Goal: Information Seeking & Learning: Compare options

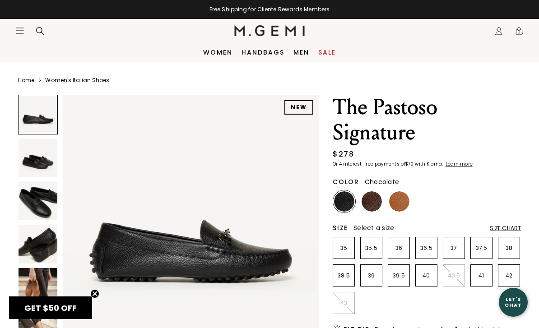
click at [373, 206] on img at bounding box center [372, 202] width 20 height 20
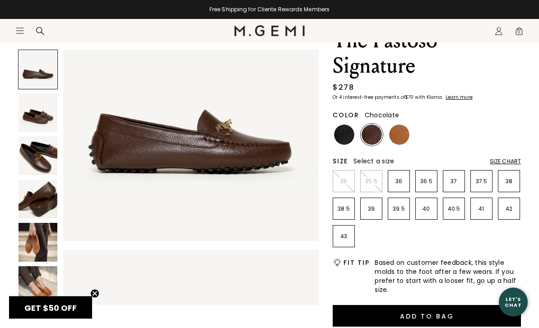
scroll to position [67, 0]
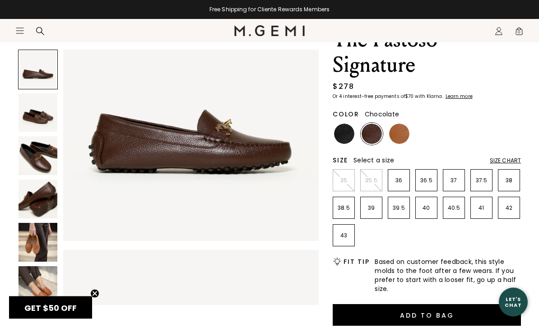
click at [46, 253] on img at bounding box center [38, 242] width 39 height 39
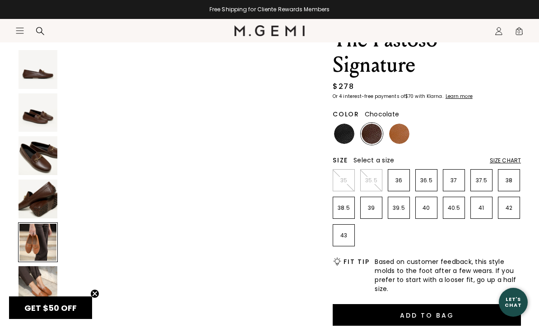
scroll to position [1059, 0]
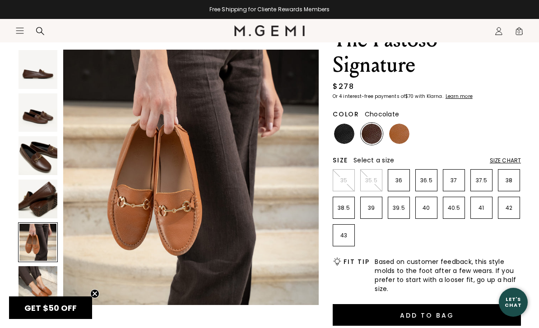
click at [45, 291] on img at bounding box center [38, 286] width 39 height 39
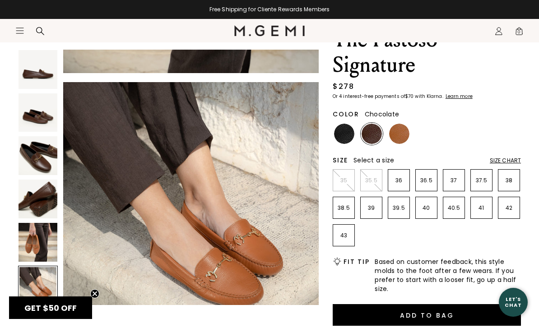
scroll to position [1324, 0]
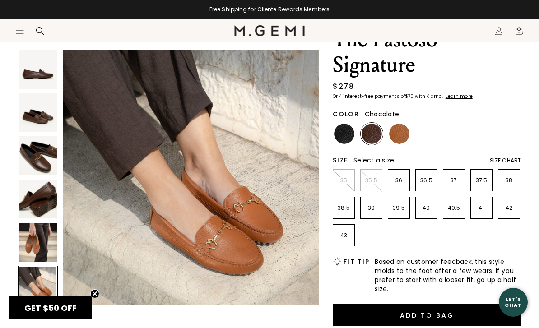
click at [404, 138] on img at bounding box center [399, 134] width 20 height 20
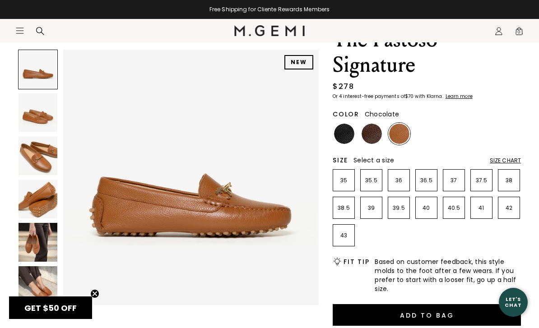
click at [375, 141] on img at bounding box center [372, 134] width 20 height 20
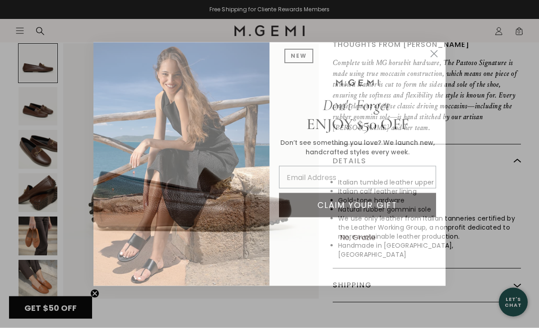
scroll to position [394, 0]
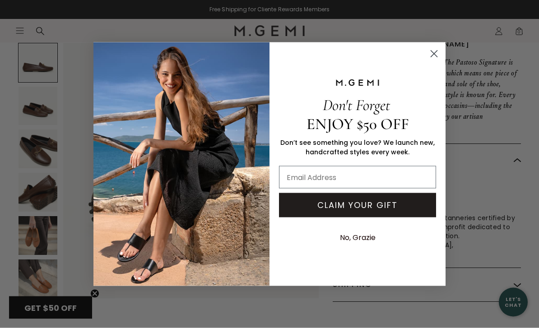
click at [435, 61] on circle "Close dialog" at bounding box center [434, 53] width 15 height 15
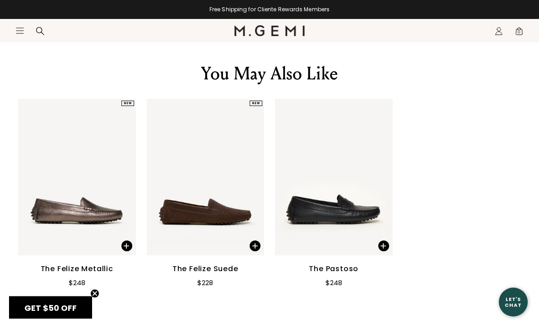
scroll to position [1232, 0]
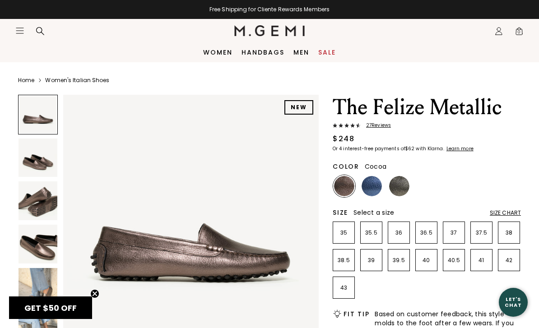
click at [374, 184] on img at bounding box center [372, 186] width 20 height 20
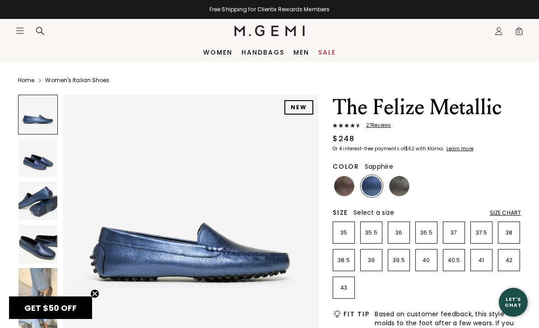
click at [402, 190] on img at bounding box center [399, 186] width 20 height 20
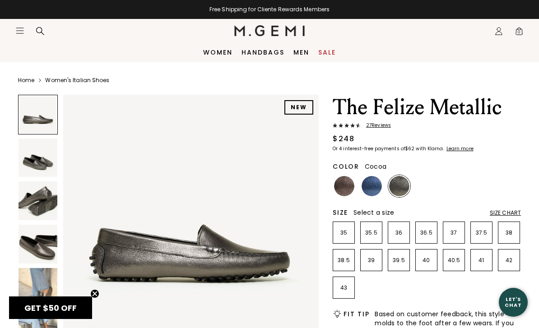
click at [349, 186] on img at bounding box center [344, 186] width 20 height 20
